Goal: Task Accomplishment & Management: Use online tool/utility

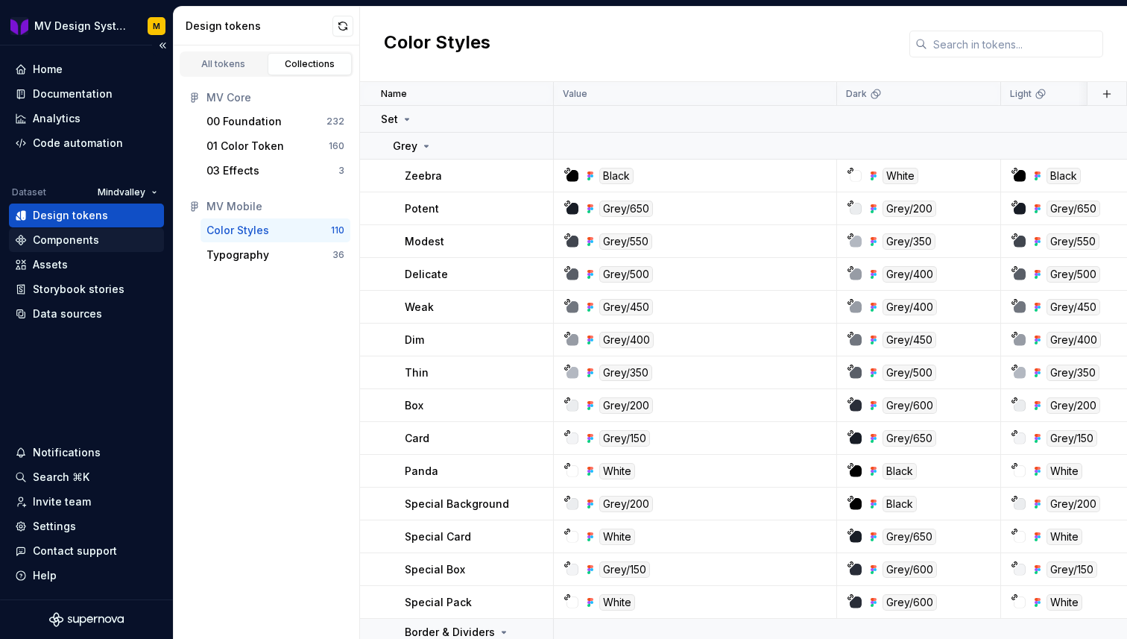
click at [89, 245] on div "Components" at bounding box center [66, 240] width 66 height 15
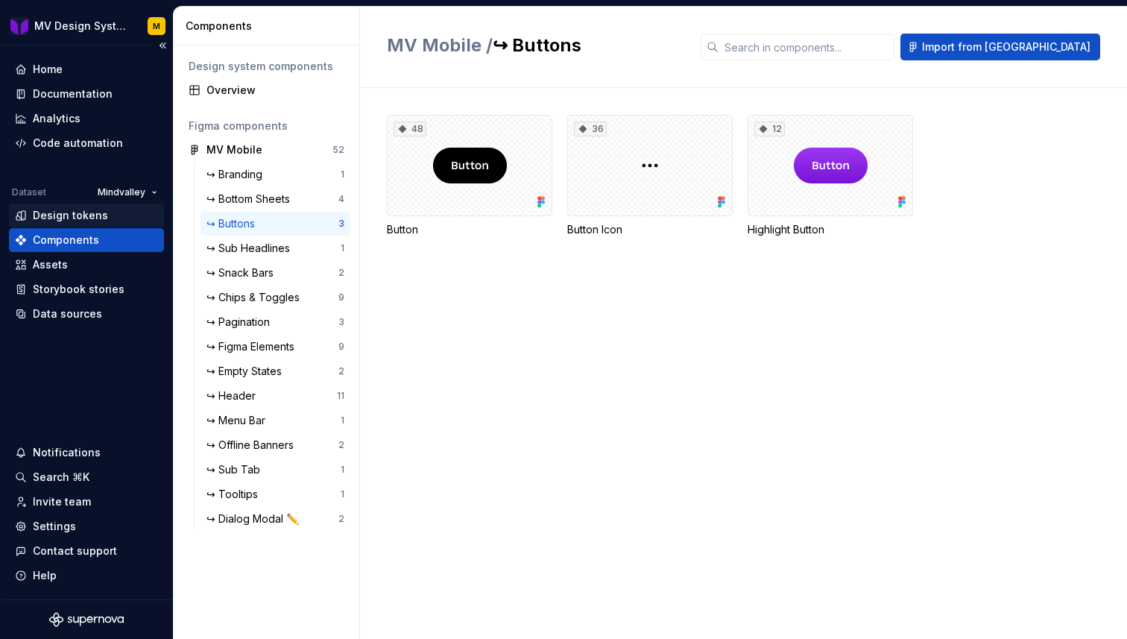
click at [83, 216] on div "Design tokens" at bounding box center [70, 215] width 75 height 15
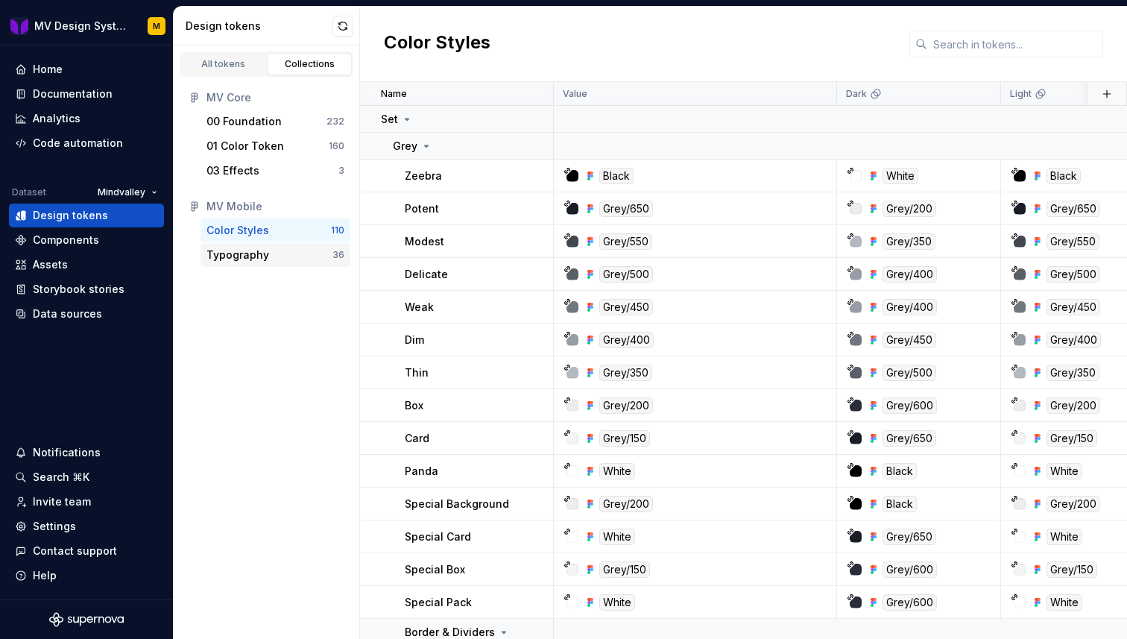
click at [248, 250] on div "Typography" at bounding box center [237, 254] width 63 height 15
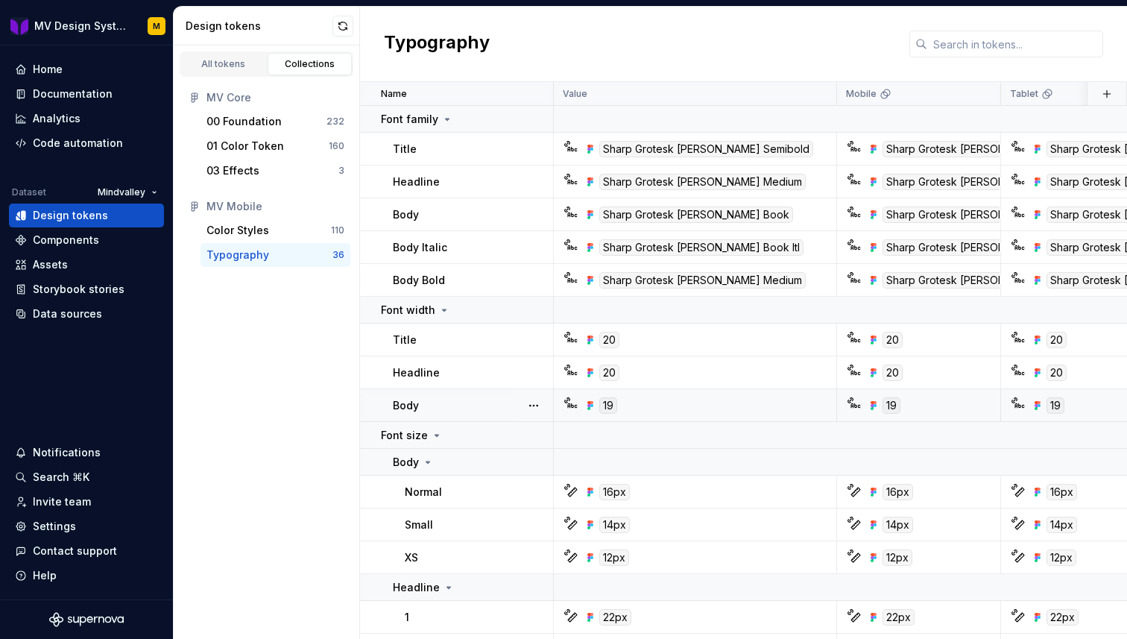
click at [493, 403] on div "Body" at bounding box center [472, 405] width 159 height 15
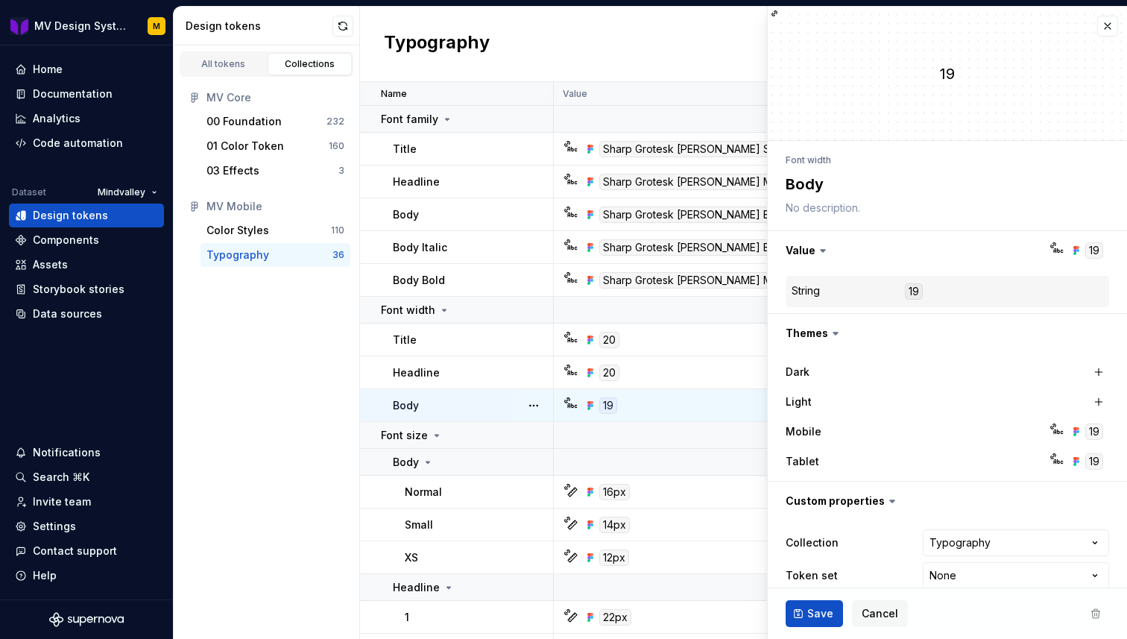
type textarea "*"
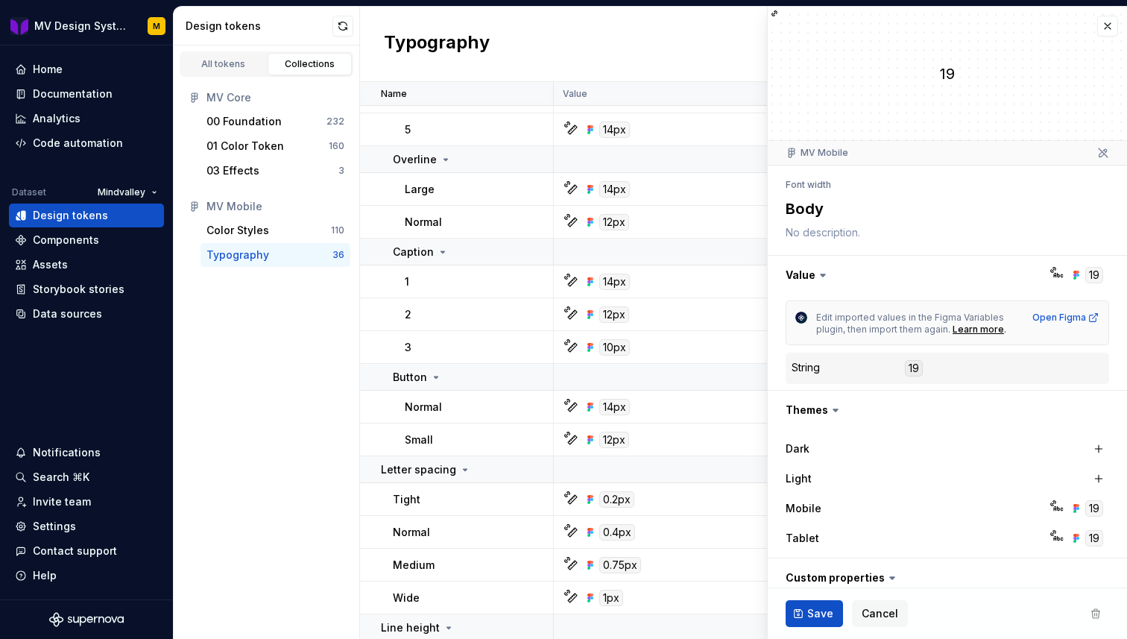
scroll to position [970, 0]
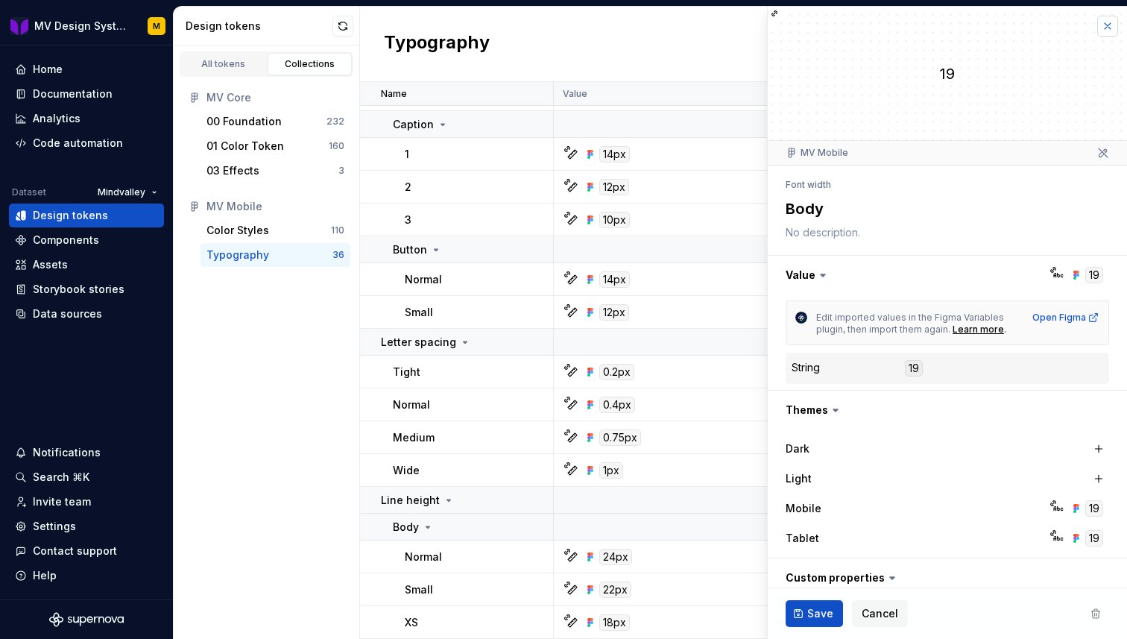
click at [1104, 23] on button "button" at bounding box center [1107, 26] width 21 height 21
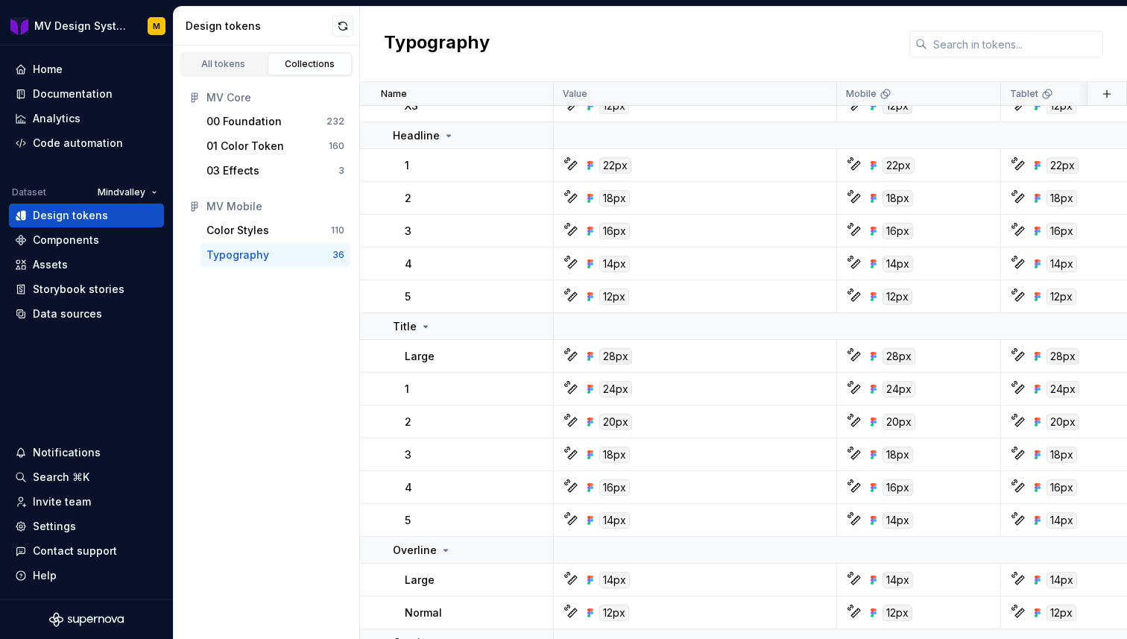
scroll to position [325, 0]
